Goal: Task Accomplishment & Management: Use online tool/utility

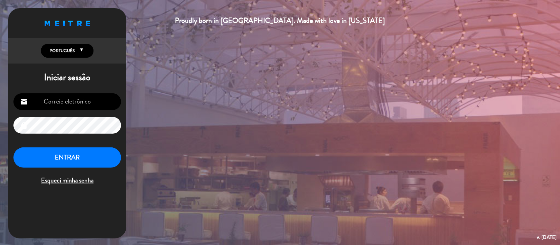
type input "[EMAIL_ADDRESS][DOMAIN_NAME]"
click at [74, 163] on button "ENTRAR" at bounding box center [67, 158] width 108 height 21
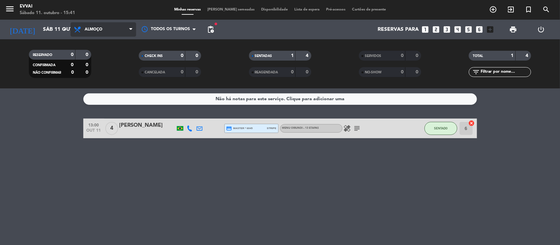
click at [123, 29] on span "Almoço" at bounding box center [104, 29] width 66 height 14
click at [118, 71] on div "menu Evvai Sábado 11. outubro - 15:41 Minhas reservas Mesas semeadas Disponibil…" at bounding box center [280, 44] width 560 height 89
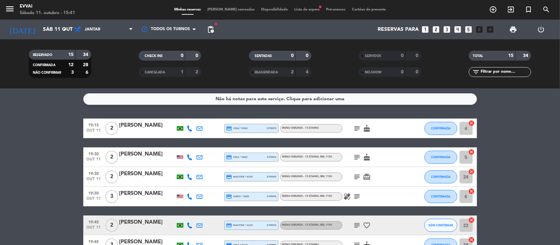
click at [220, 9] on span "[PERSON_NAME] semeadas" at bounding box center [231, 10] width 54 height 4
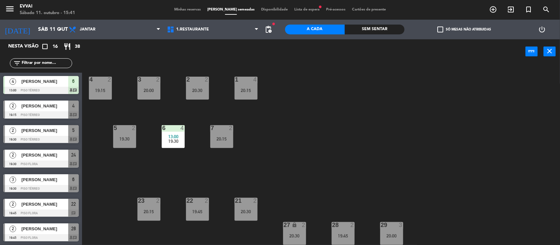
click at [404, 78] on div "4 2 19:15 3 2 20:00 2 2 20:30 1 4 20:15 5 2 19:30 6 4 13:00 19:30 7 2 20:15 21 …" at bounding box center [324, 155] width 472 height 181
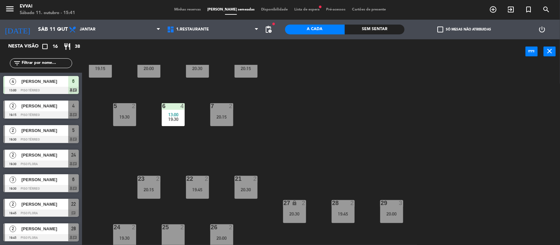
scroll to position [23, 0]
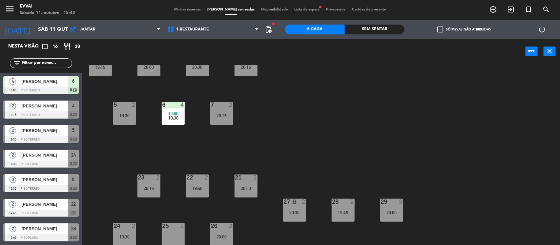
click at [471, 154] on div "4 2 19:15 3 2 20:00 2 2 20:30 1 4 20:15 5 2 19:30 6 4 13:00 19:30 7 2 20:15 21 …" at bounding box center [324, 155] width 472 height 181
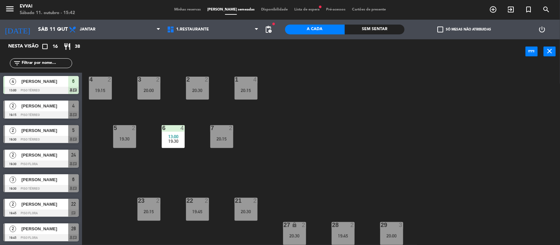
scroll to position [16, 0]
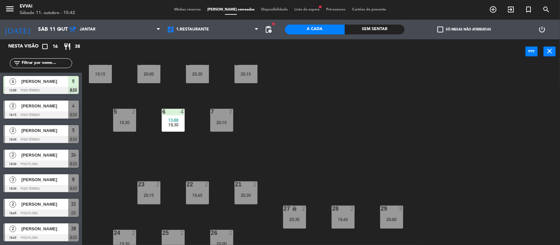
click at [104, 74] on div "19:15" at bounding box center [100, 74] width 23 height 5
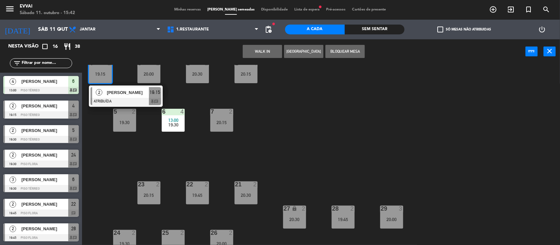
click at [104, 74] on div "19:15" at bounding box center [100, 74] width 23 height 5
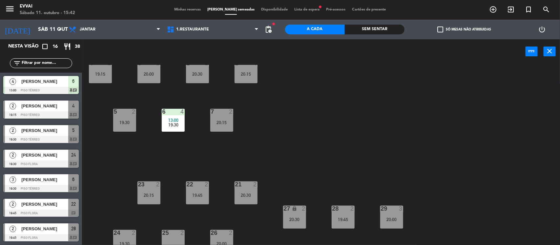
click at [343, 103] on div "4 2 19:15 3 2 20:00 2 2 20:30 1 4 20:15 5 2 19:30 6 4 13:00 19:30 7 2 20:15 21 …" at bounding box center [324, 155] width 472 height 181
click at [107, 78] on div "4 2 19:15" at bounding box center [100, 71] width 23 height 23
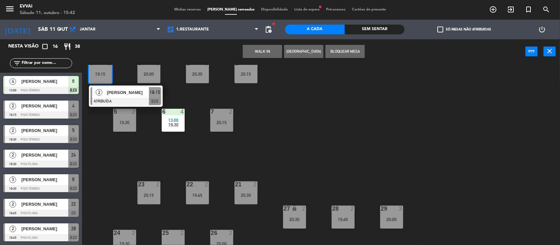
click at [317, 127] on div "4 2 19:15 2 Feng Hu ATRIBUÍDA 19:15 chat 3 2 20:00 2 2 20:30 1 4 20:15 5 2 19:3…" at bounding box center [324, 155] width 472 height 181
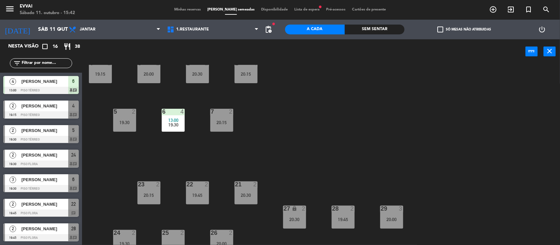
click at [305, 161] on div "4 2 19:15 3 2 20:00 2 2 20:30 1 4 20:15 5 2 19:30 6 4 13:00 19:30 7 2 20:15 21 …" at bounding box center [324, 155] width 472 height 181
click at [326, 155] on div "4 2 19:15 3 2 20:00 2 2 20:30 1 4 20:15 5 2 19:30 6 4 13:00 19:30 7 2 20:15 21 …" at bounding box center [324, 155] width 472 height 181
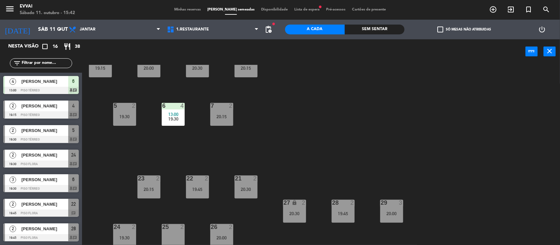
scroll to position [23, 0]
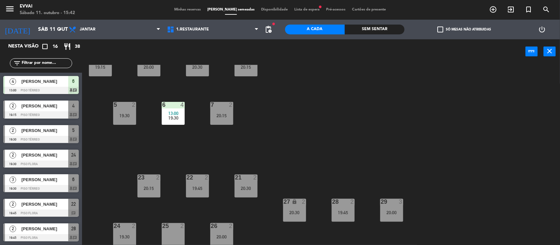
click at [222, 117] on div "20:15" at bounding box center [221, 115] width 23 height 5
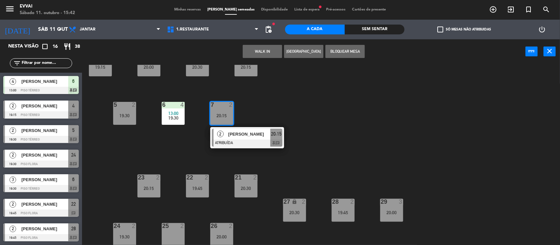
click at [341, 124] on div "4 2 19:15 3 2 20:00 2 2 20:30 1 4 20:15 5 2 19:30 6 4 13:00 19:30 7 2 20:15 2 […" at bounding box center [324, 155] width 472 height 181
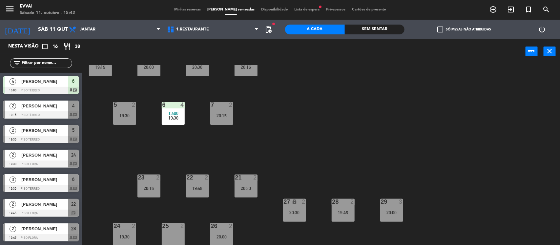
click at [122, 118] on div "5 2 19:30" at bounding box center [124, 113] width 23 height 23
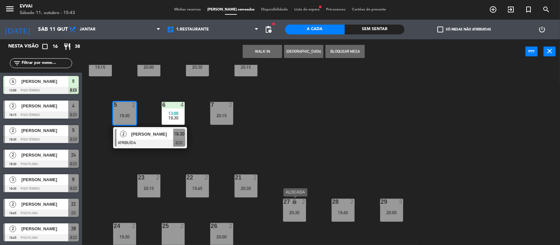
click at [300, 215] on div "20:30" at bounding box center [294, 213] width 23 height 5
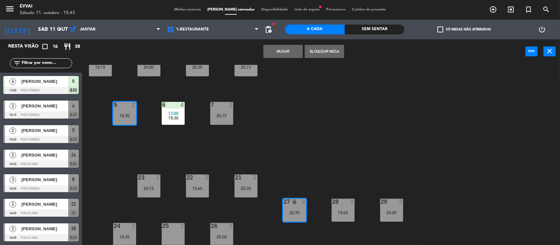
click at [305, 144] on div "4 2 19:15 3 2 20:00 2 2 20:30 1 4 20:15 5 2 19:30 6 4 13:00 19:30 7 2 20:15 21 …" at bounding box center [324, 155] width 472 height 181
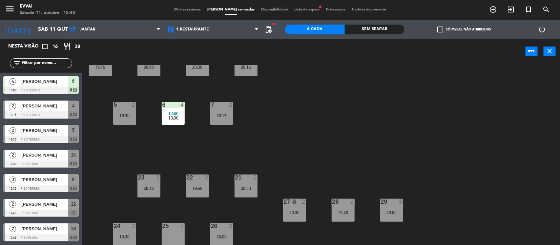
click at [297, 144] on div "4 2 19:15 3 2 20:00 2 2 20:30 1 4 20:15 5 2 19:30 6 4 13:00 19:30 7 2 20:15 21 …" at bounding box center [324, 155] width 472 height 181
click at [312, 84] on div "4 2 19:15 3 2 20:00 2 2 20:30 1 4 20:15 5 2 19:30 6 4 13:00 19:30 7 2 20:15 21 …" at bounding box center [324, 155] width 472 height 181
click at [351, 97] on div "4 2 19:15 3 2 20:00 2 2 20:30 1 4 20:15 5 2 19:30 6 4 13:00 19:30 7 2 20:15 21 …" at bounding box center [324, 155] width 472 height 181
click at [131, 110] on div "5 2 19:30" at bounding box center [124, 113] width 23 height 23
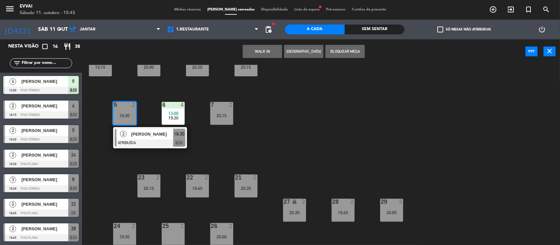
click at [324, 137] on div "4 2 19:15 3 2 20:00 2 2 20:30 1 4 20:15 5 2 19:30 2 [PERSON_NAME] ATRIBUÍDA 19:…" at bounding box center [324, 155] width 472 height 181
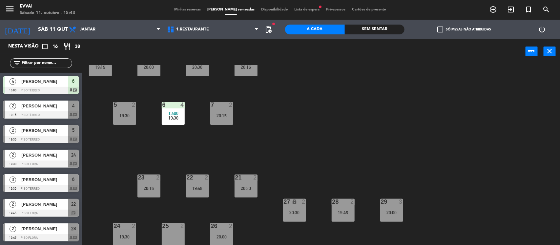
click at [293, 209] on div "27 lock 2 20:30" at bounding box center [294, 210] width 23 height 23
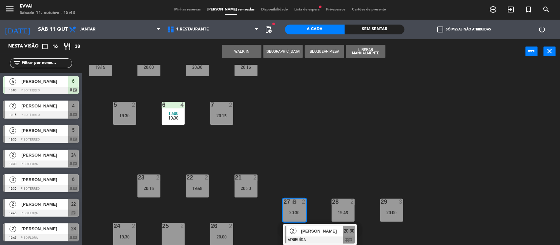
click at [171, 235] on div "25 2" at bounding box center [173, 234] width 23 height 23
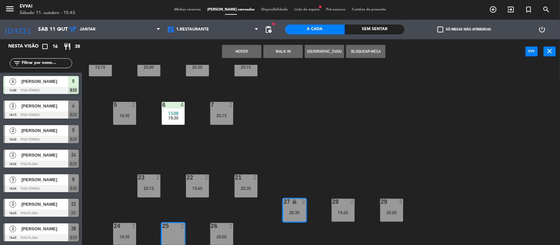
click at [241, 51] on button "MOVER" at bounding box center [241, 51] width 39 height 13
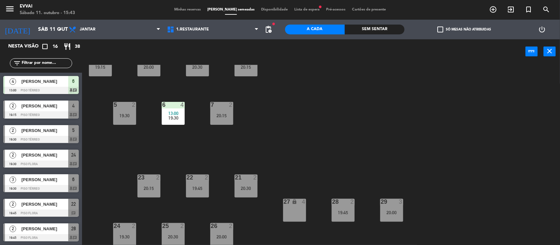
click at [126, 112] on div "5 2 19:30" at bounding box center [124, 113] width 23 height 23
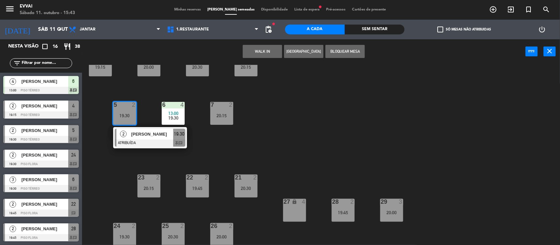
click at [291, 212] on div "27 lock 4" at bounding box center [294, 210] width 23 height 23
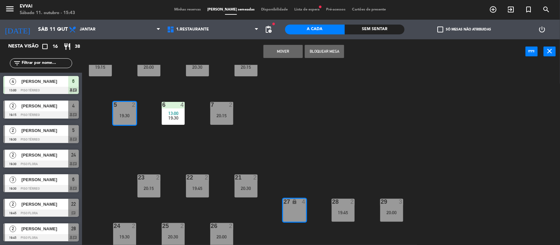
click at [276, 52] on button "MOVER" at bounding box center [282, 51] width 39 height 13
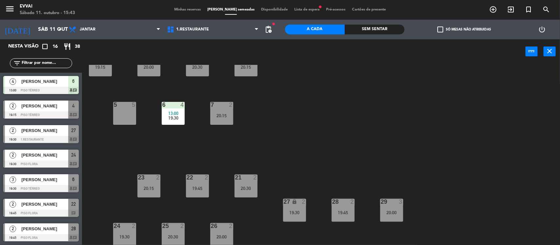
click at [308, 112] on div "4 2 19:15 3 2 20:00 2 2 20:30 1 4 20:15 5 5 6 4 13:00 19:30 7 2 20:15 21 2 20:3…" at bounding box center [324, 155] width 472 height 181
click at [123, 114] on div "5 5" at bounding box center [124, 113] width 23 height 23
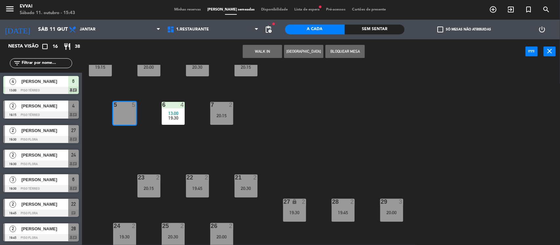
click at [332, 52] on button "Bloquear Mesa" at bounding box center [344, 51] width 39 height 13
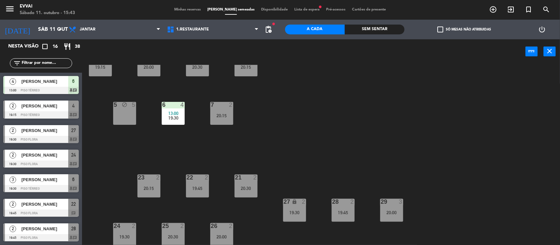
click at [274, 124] on div "4 2 19:15 3 2 20:00 2 2 20:30 1 4 20:15 5 block 5 6 4 13:00 19:30 7 2 20:15 21 …" at bounding box center [324, 155] width 472 height 181
click at [295, 207] on div "27 lock 2 19:30" at bounding box center [294, 210] width 23 height 23
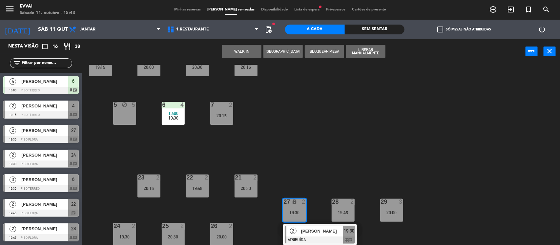
click at [130, 119] on div "5 block 5" at bounding box center [124, 113] width 23 height 23
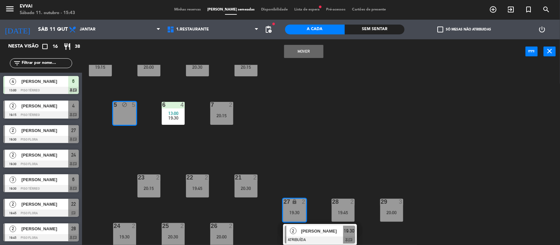
click at [311, 51] on button "MOVER" at bounding box center [303, 51] width 39 height 13
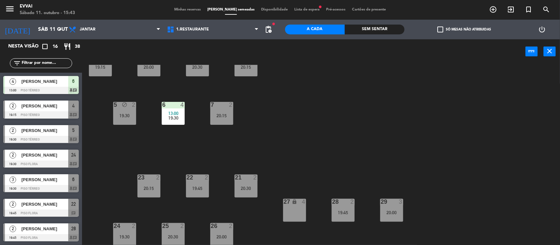
click at [319, 112] on div "4 2 19:15 3 2 20:00 2 2 20:30 1 4 20:15 5 block 2 19:30 6 4 13:00 19:30 7 2 20:…" at bounding box center [324, 155] width 472 height 181
click at [248, 71] on div "1 4 20:15" at bounding box center [245, 64] width 23 height 23
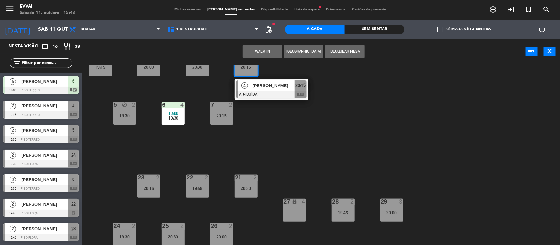
click at [346, 138] on div "4 2 19:15 3 2 20:00 2 2 20:30 1 4 20:15 4 [PERSON_NAME] ATRIBUÍDA 20:15 chat 5 …" at bounding box center [324, 155] width 472 height 181
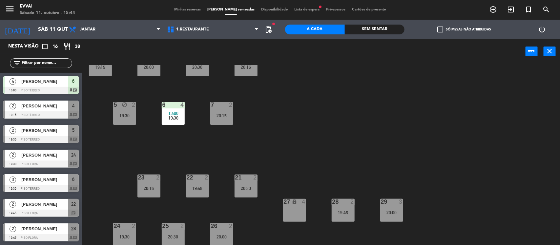
drag, startPoint x: 296, startPoint y: 149, endPoint x: 219, endPoint y: 112, distance: 86.0
click at [219, 112] on div "4 2 19:15 3 2 20:00 2 2 20:30 1 4 20:15 5 block 2 19:30 6 4 13:00 19:30 7 2 20:…" at bounding box center [324, 155] width 472 height 181
click at [219, 112] on div "7 2 20:15" at bounding box center [221, 113] width 23 height 23
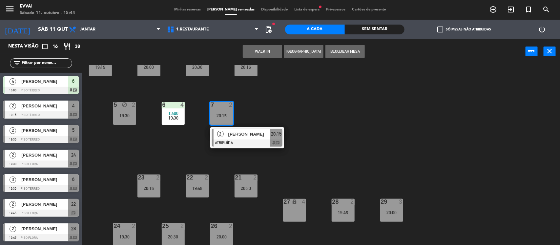
click at [219, 112] on div "7 2 20:15" at bounding box center [221, 113] width 23 height 23
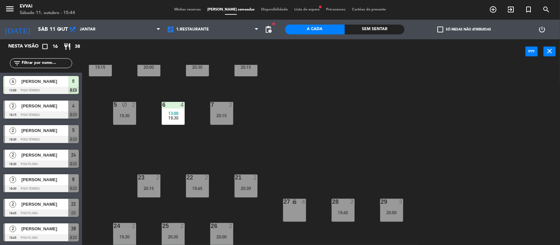
click at [171, 115] on span "19:30" at bounding box center [173, 117] width 10 height 5
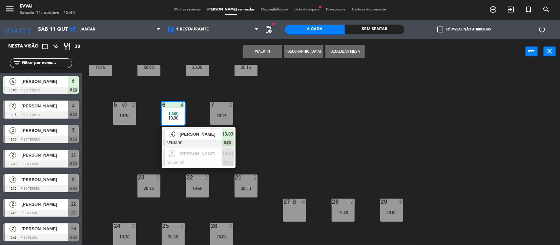
click at [302, 168] on div "4 2 19:15 3 2 20:00 2 2 20:30 1 4 20:15 5 block 2 19:30 6 4 13:00 19:30 4 [PERS…" at bounding box center [324, 155] width 472 height 181
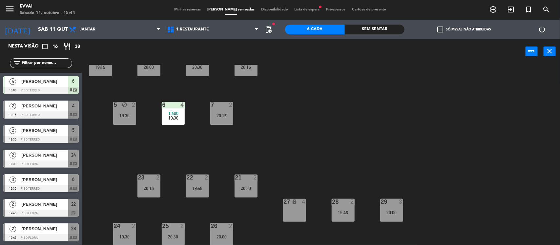
click at [342, 211] on div "19:45" at bounding box center [343, 213] width 23 height 5
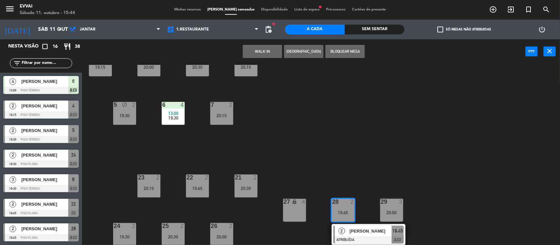
click at [391, 211] on div "20:00" at bounding box center [391, 213] width 23 height 5
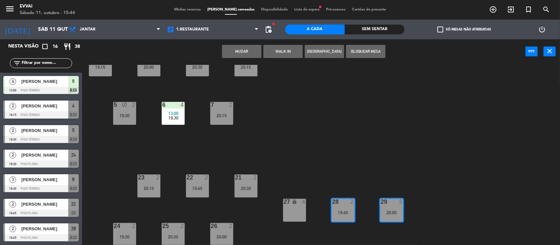
click at [255, 51] on button "MUDAR" at bounding box center [241, 51] width 39 height 13
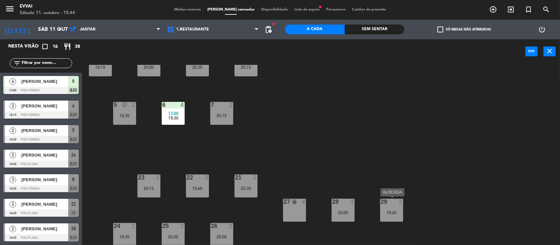
click at [391, 211] on div "19:45" at bounding box center [391, 213] width 23 height 5
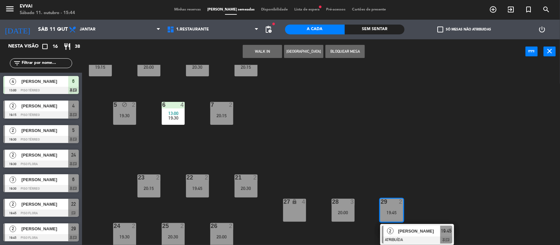
click at [292, 215] on div "27 lock 4" at bounding box center [294, 210] width 23 height 23
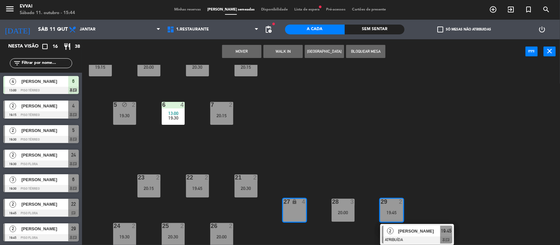
click at [243, 50] on button "MOVER" at bounding box center [241, 51] width 39 height 13
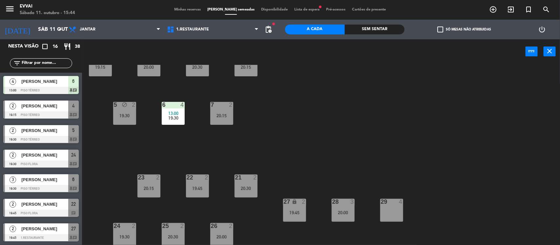
click at [393, 207] on div "29 4" at bounding box center [391, 210] width 23 height 23
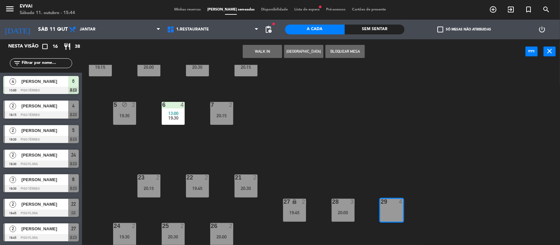
click at [344, 51] on button "Bloquear Mesa" at bounding box center [344, 51] width 39 height 13
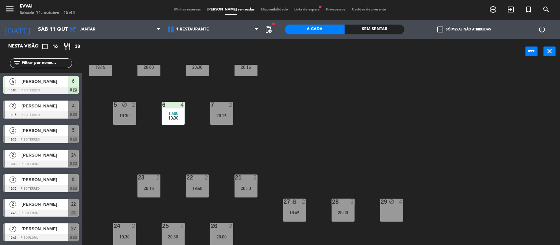
click at [386, 142] on div "4 2 19:15 3 2 20:00 2 2 20:30 1 4 20:15 5 block 2 19:30 6 4 13:00 19:30 7 2 20:…" at bounding box center [324, 155] width 472 height 181
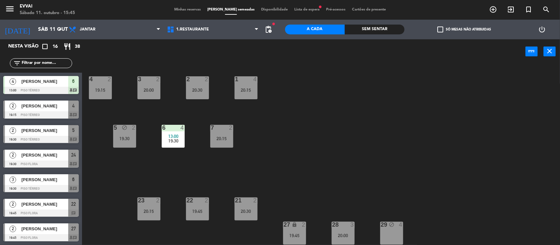
scroll to position [0, 0]
click at [387, 132] on div "4 2 19:15 3 2 20:00 2 2 20:30 1 4 20:15 5 block 2 19:30 6 4 13:00 19:30 7 2 20:…" at bounding box center [324, 155] width 472 height 181
click at [368, 146] on div "4 2 19:15 3 2 20:00 2 2 20:30 1 4 20:15 5 block 2 19:30 6 4 13:00 19:30 7 2 20:…" at bounding box center [324, 155] width 472 height 181
click at [62, 30] on icon "arrow_drop_down" at bounding box center [60, 30] width 8 height 8
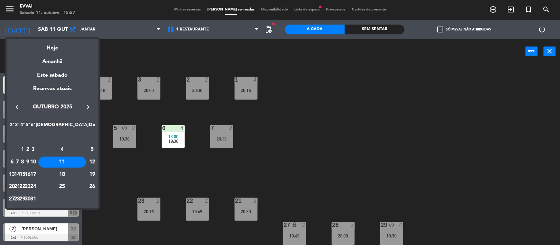
click at [161, 59] on div at bounding box center [280, 122] width 560 height 245
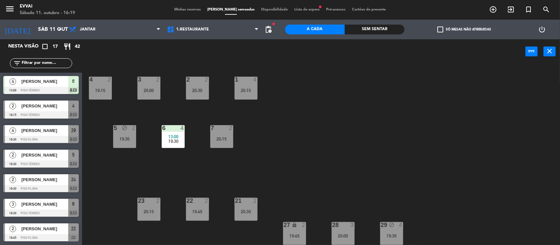
drag, startPoint x: 161, startPoint y: 59, endPoint x: 0, endPoint y: 265, distance: 261.2
